Goal: Task Accomplishment & Management: Use online tool/utility

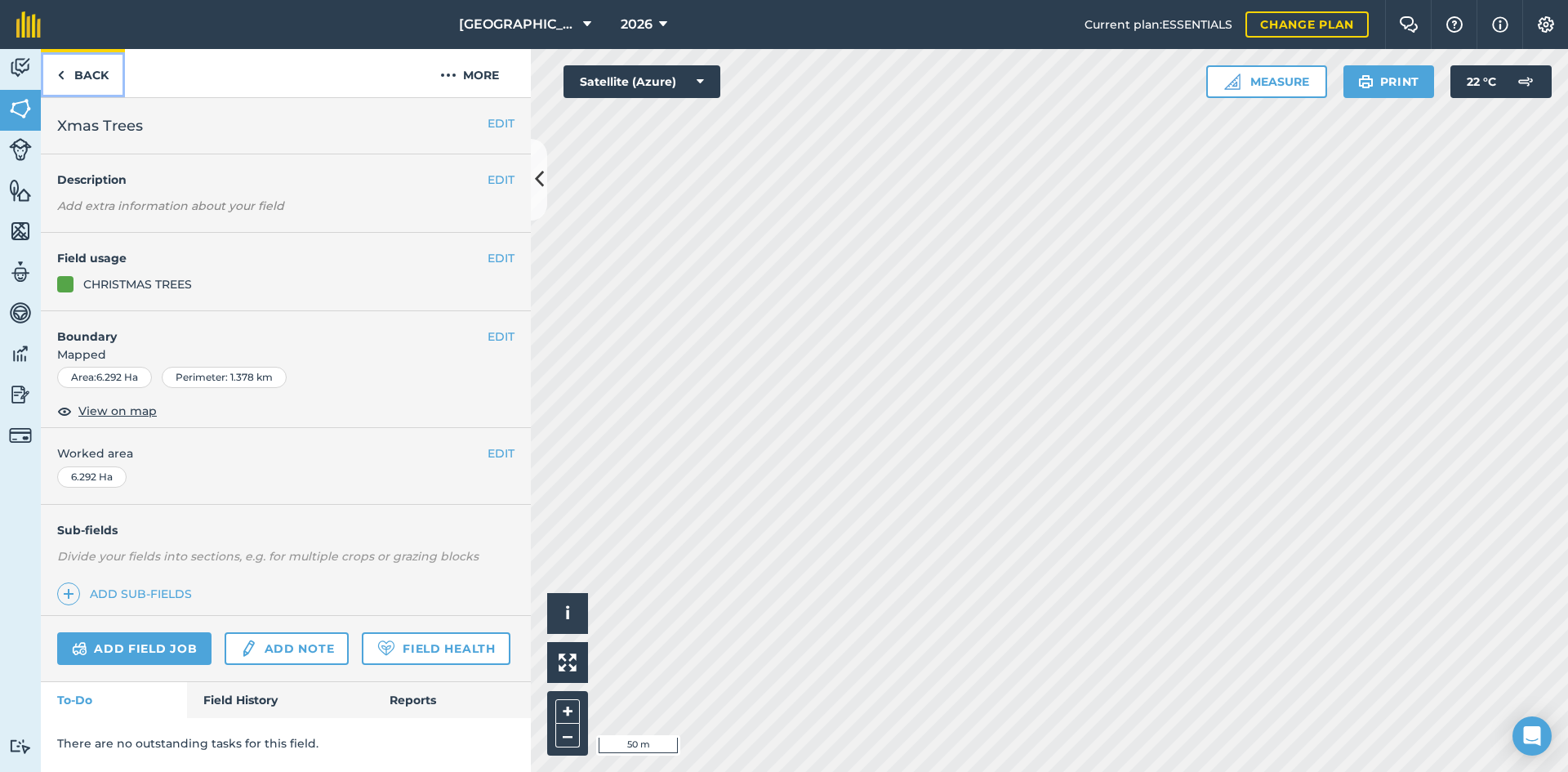
click at [98, 77] on link "Back" at bounding box center [83, 73] width 84 height 48
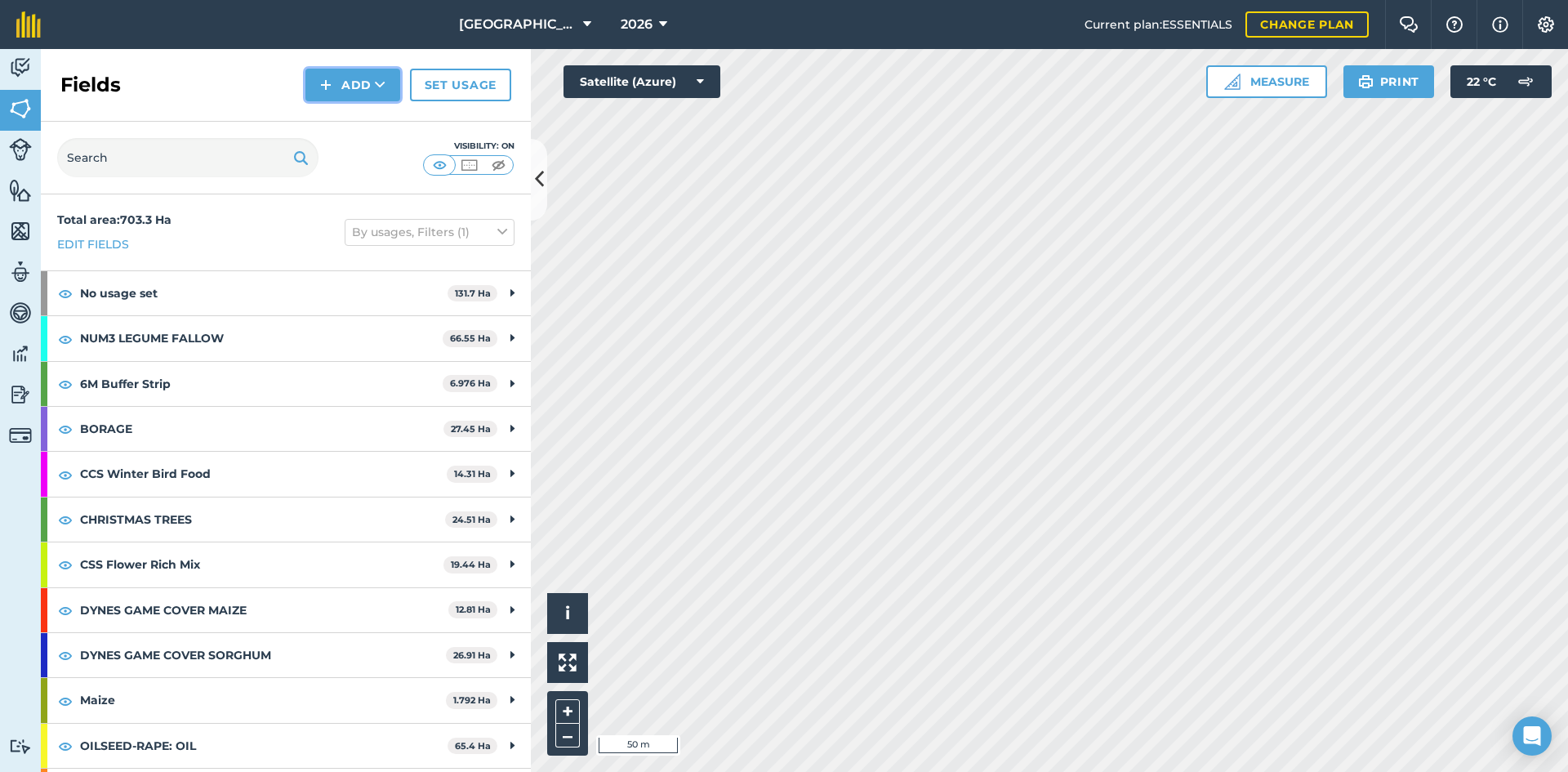
click at [381, 81] on icon at bounding box center [379, 84] width 11 height 16
click at [363, 120] on link "Draw" at bounding box center [353, 122] width 90 height 36
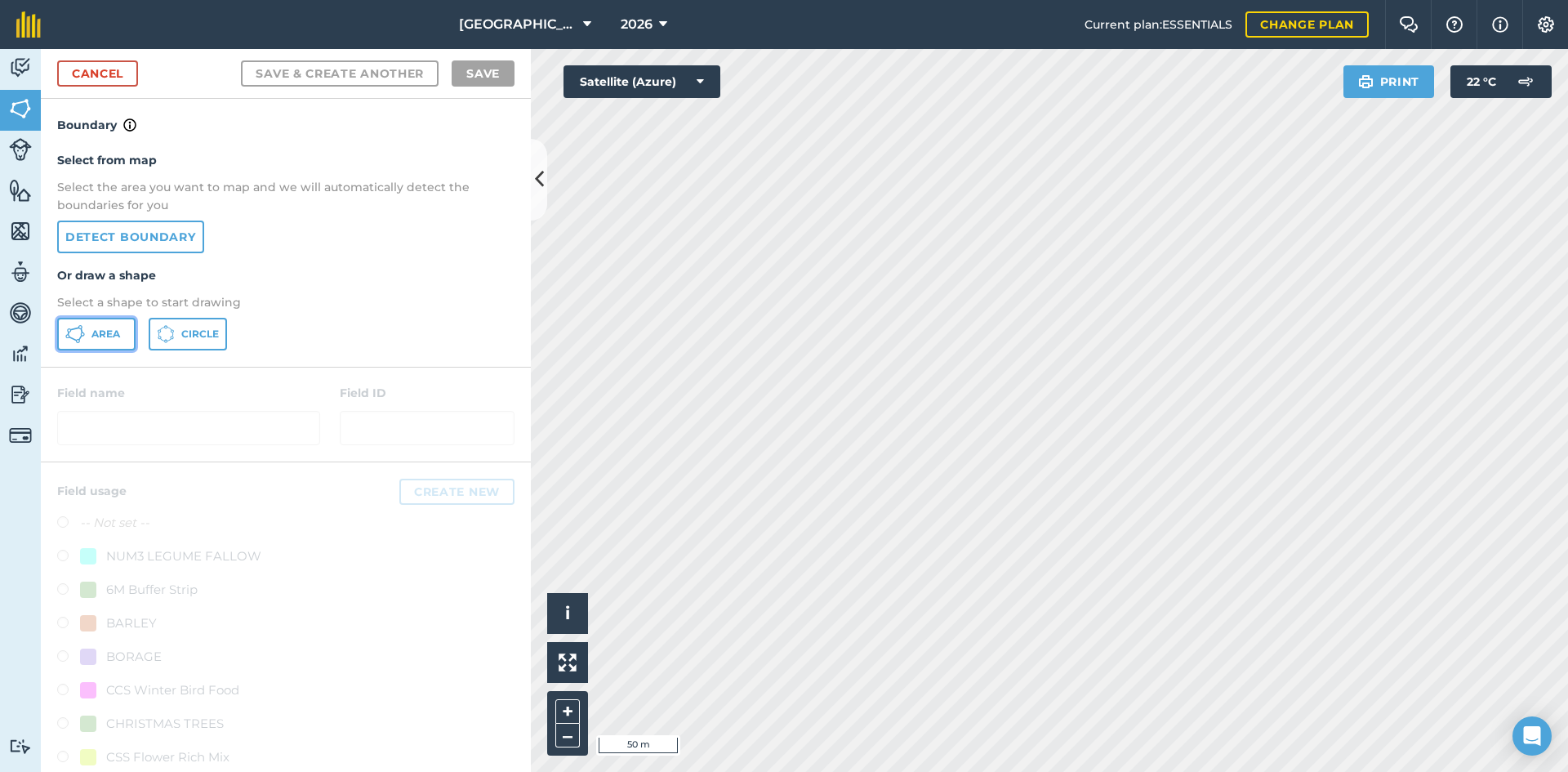
click at [114, 329] on span "Area" at bounding box center [106, 334] width 29 height 13
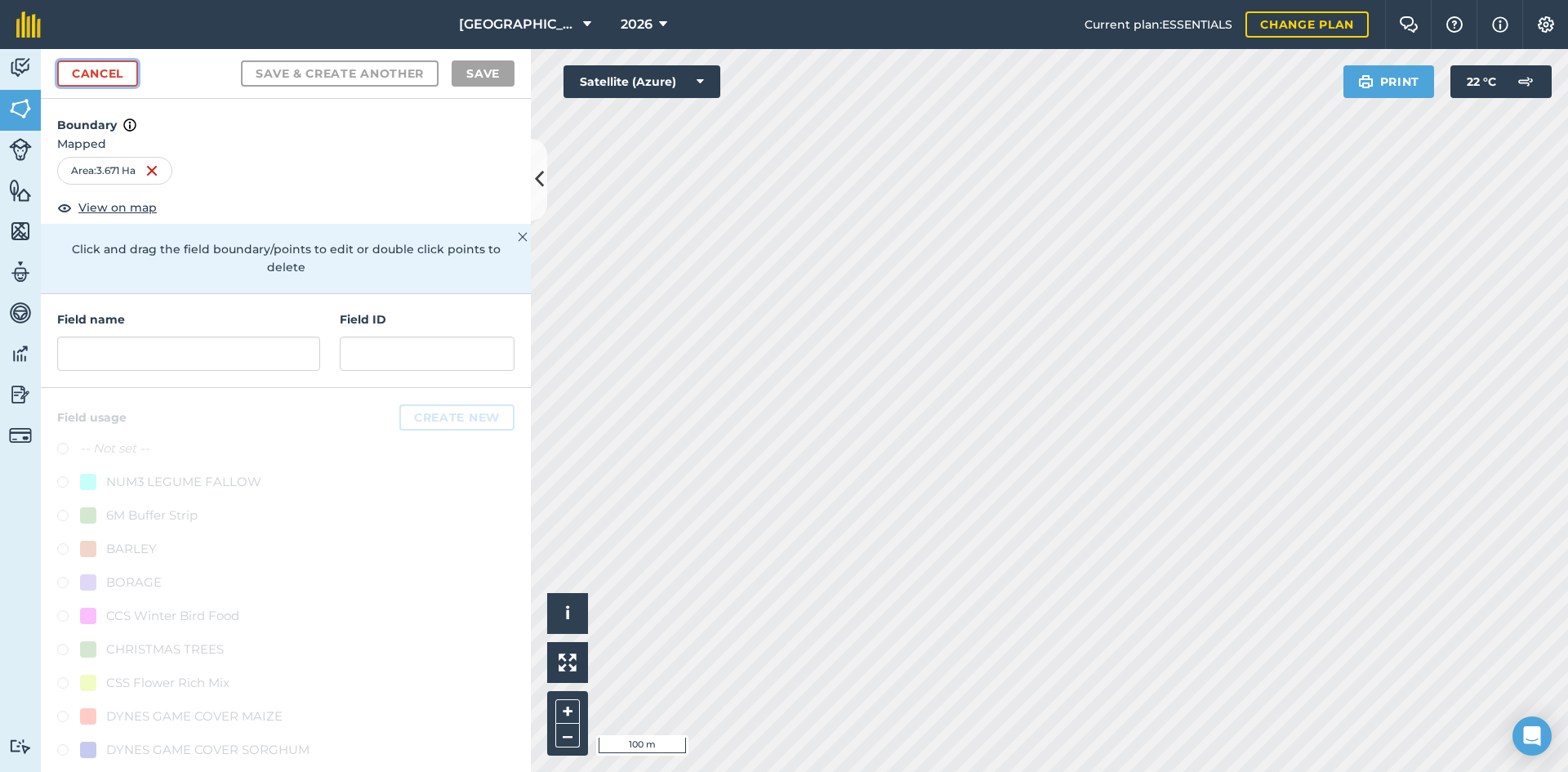
click at [68, 75] on link "Cancel" at bounding box center [98, 73] width 80 height 26
